Goal: Task Accomplishment & Management: Manage account settings

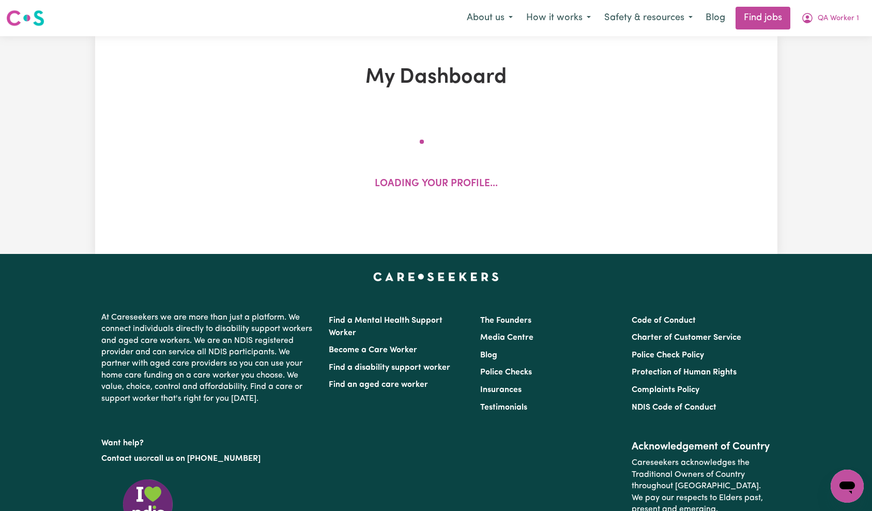
click at [846, 25] on button "QA Worker 1" at bounding box center [829, 18] width 71 height 22
click at [830, 39] on link "My Account" at bounding box center [824, 40] width 82 height 20
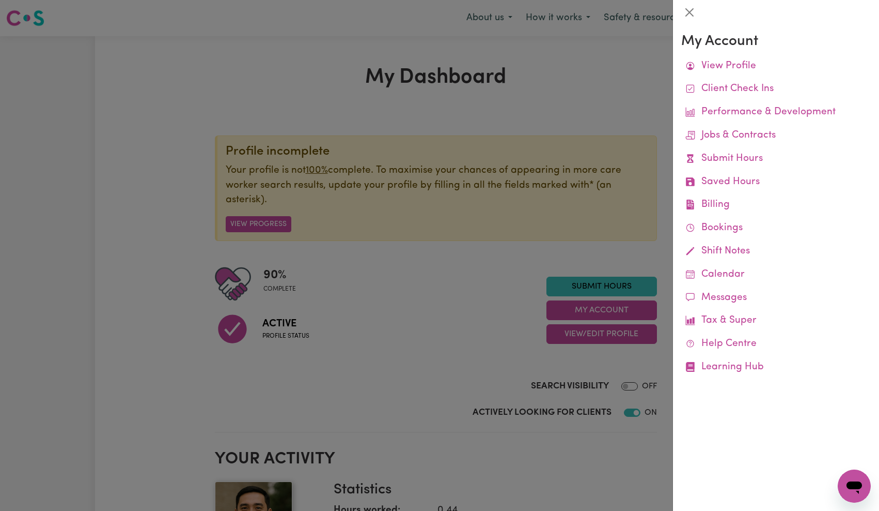
click at [578, 50] on div at bounding box center [439, 255] width 879 height 511
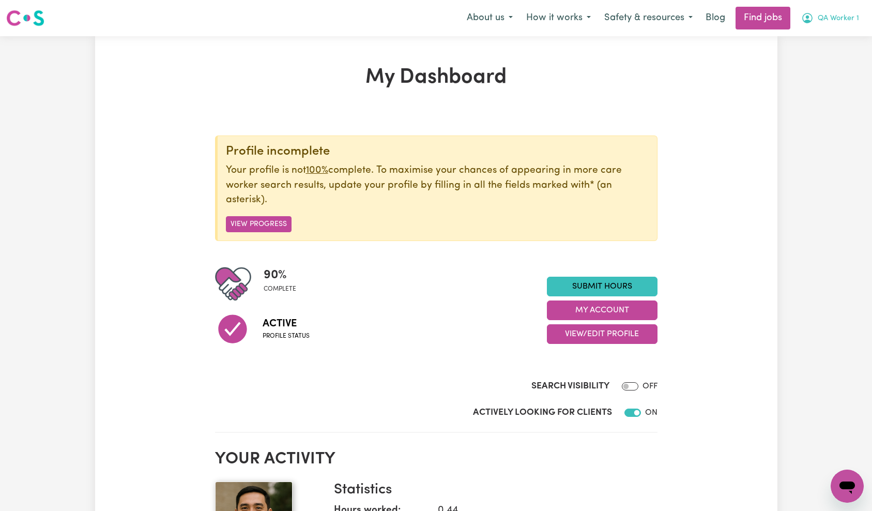
click at [852, 18] on span "QA Worker 1" at bounding box center [837, 18] width 41 height 11
click at [822, 80] on link "Logout" at bounding box center [824, 79] width 82 height 20
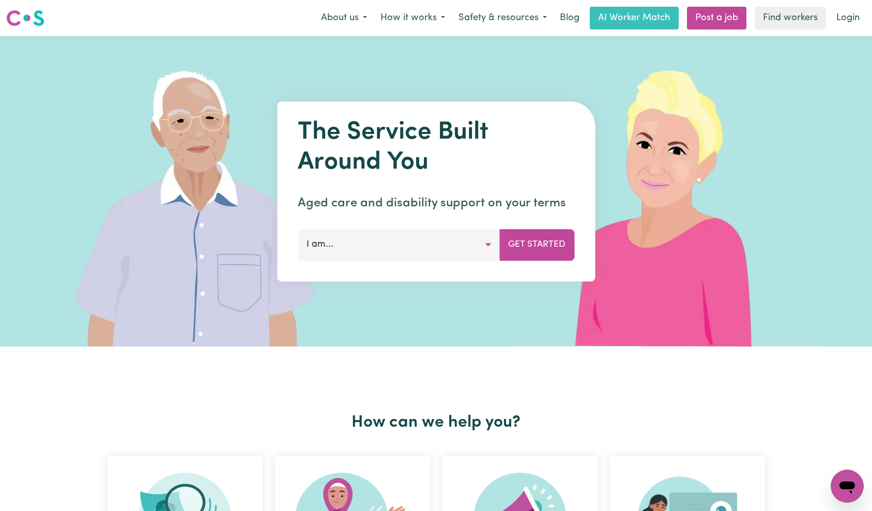
click at [846, 12] on link "Login" at bounding box center [848, 18] width 36 height 23
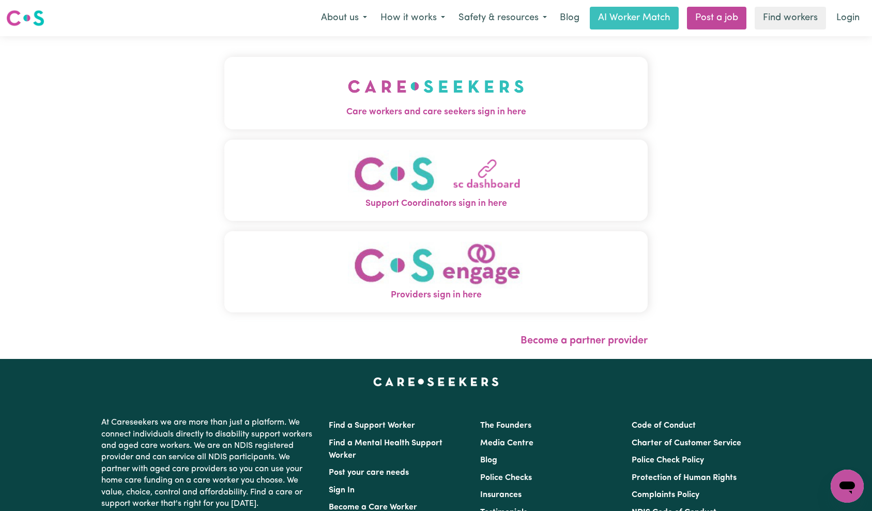
click at [224, 105] on span "Care workers and care seekers sign in here" at bounding box center [436, 111] width 424 height 13
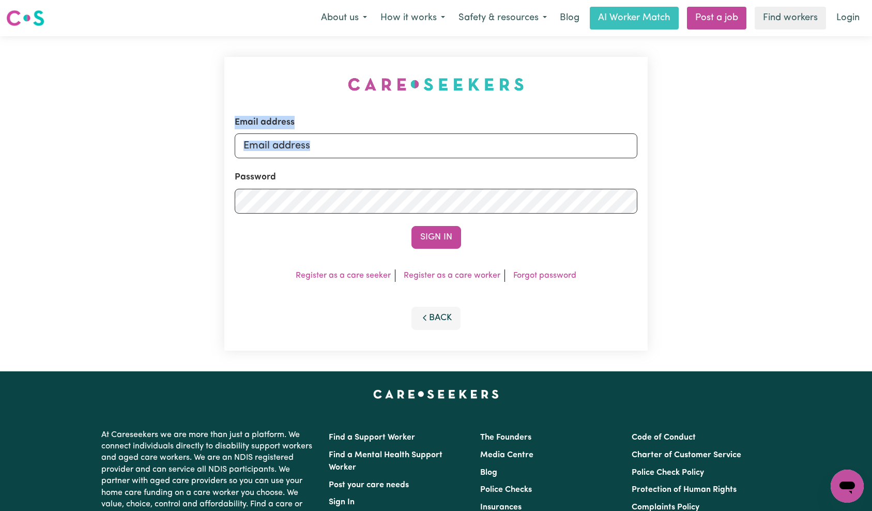
click at [396, 151] on form "Email address Password Sign In" at bounding box center [436, 182] width 403 height 133
click at [396, 151] on input "Email address" at bounding box center [436, 145] width 403 height 25
click at [349, 145] on input "adtec" at bounding box center [436, 145] width 403 height 25
type input "[EMAIL_ADDRESS][DOMAIN_NAME]"
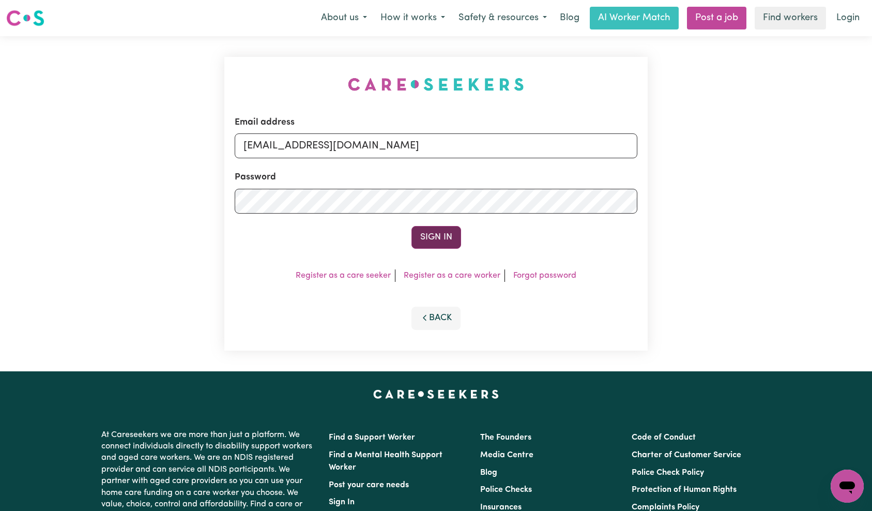
click at [435, 235] on button "Sign In" at bounding box center [436, 237] width 50 height 23
